Goal: Information Seeking & Learning: Learn about a topic

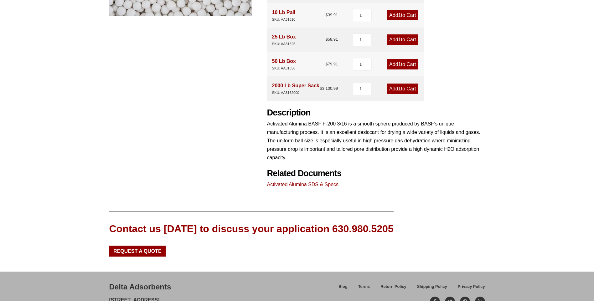
scroll to position [219, 0]
click at [322, 186] on link "Activated Alumina SDS & Specs" at bounding box center [303, 184] width 72 height 5
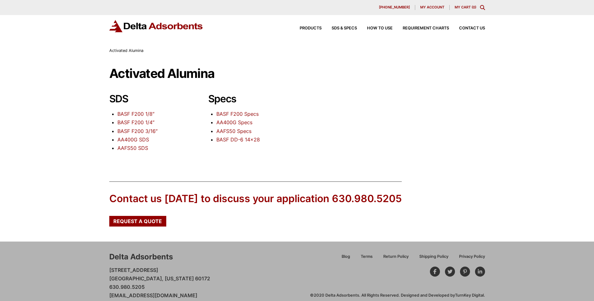
click at [150, 114] on link "BASF F200 1/8″" at bounding box center [135, 114] width 37 height 6
click at [243, 115] on link "BASF F200 Specs" at bounding box center [237, 114] width 42 height 6
click at [147, 113] on link "BASF F200 1/8″" at bounding box center [135, 114] width 37 height 6
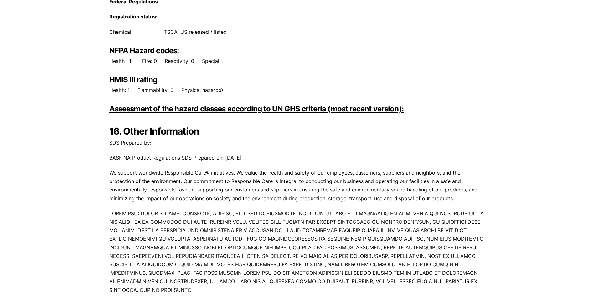
scroll to position [3433, 0]
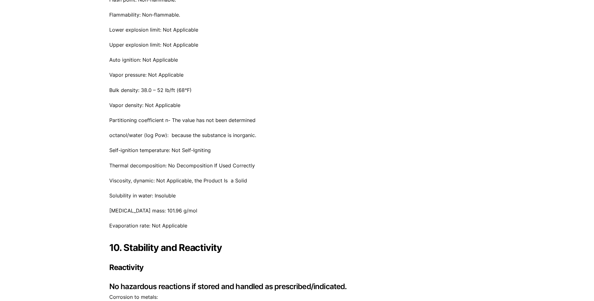
scroll to position [1208, 0]
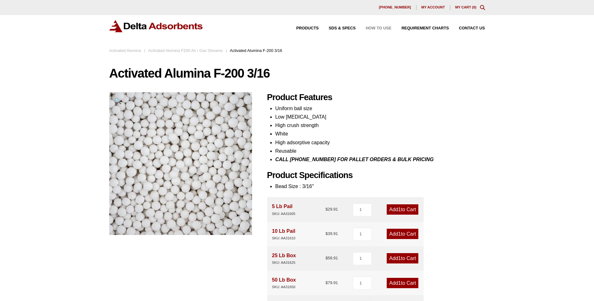
click at [375, 30] on span "How to Use" at bounding box center [379, 28] width 26 height 4
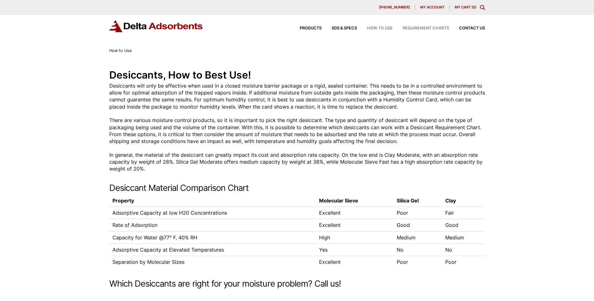
click at [428, 28] on span "Requirement Charts" at bounding box center [426, 28] width 46 height 4
